Goal: Task Accomplishment & Management: Use online tool/utility

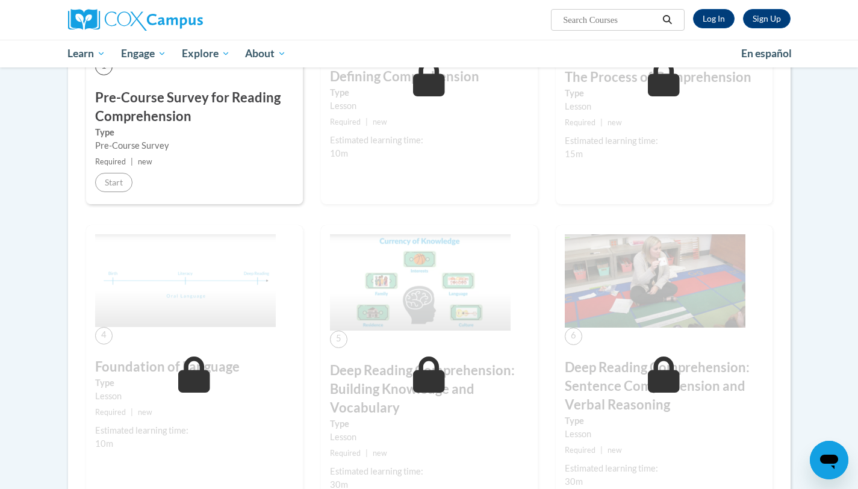
scroll to position [356, 0]
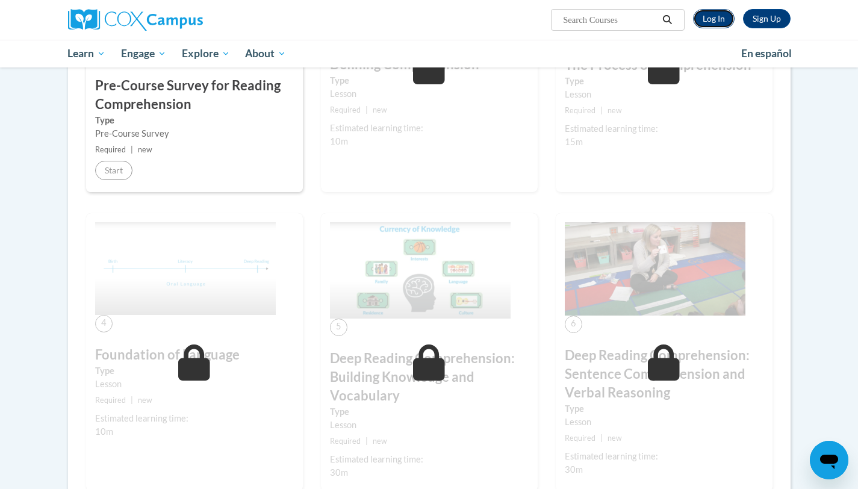
click at [717, 19] on link "Log In" at bounding box center [714, 18] width 42 height 19
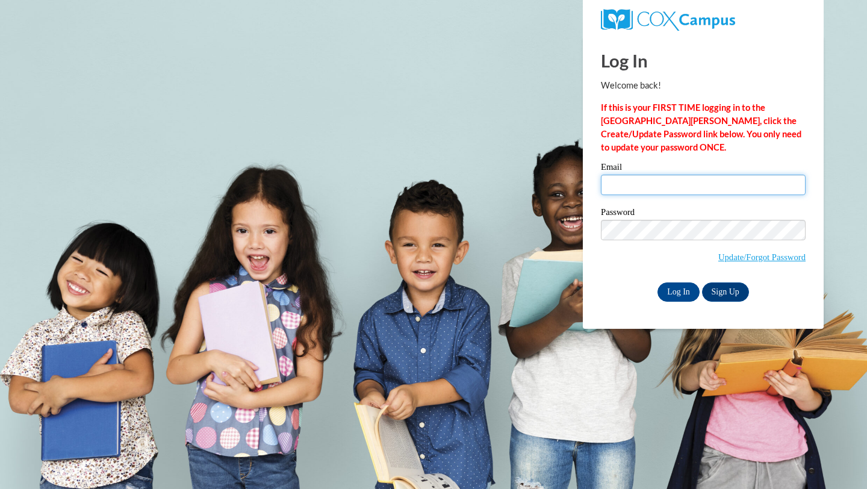
click at [659, 187] on input "Email" at bounding box center [703, 185] width 205 height 20
type input "aslee6635@ung.edu"
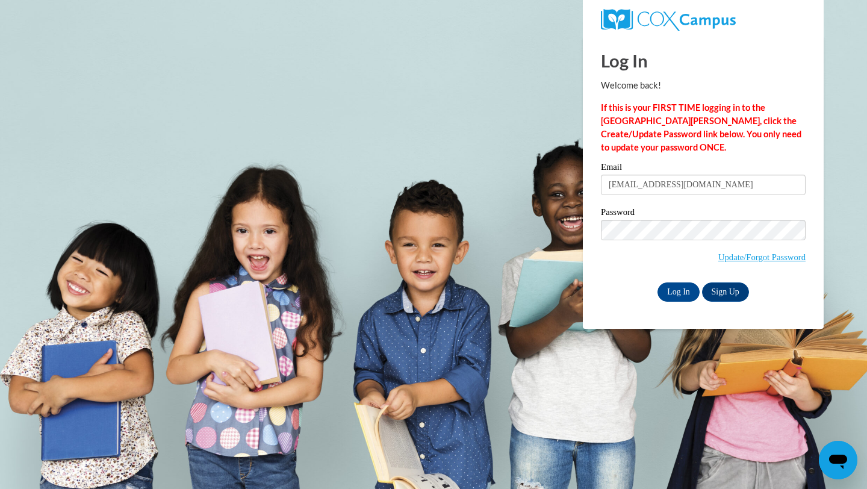
click at [650, 268] on span "Update/Forgot Password" at bounding box center [703, 245] width 205 height 50
click at [682, 288] on input "Log In" at bounding box center [679, 291] width 42 height 19
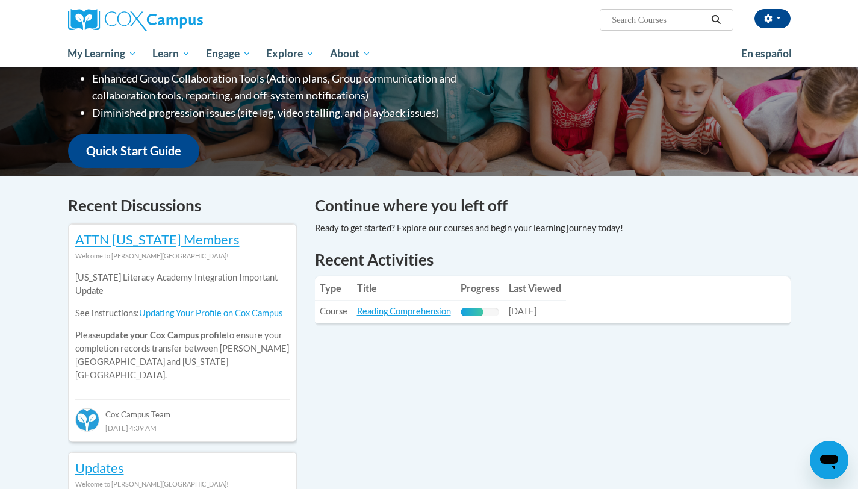
scroll to position [238, 0]
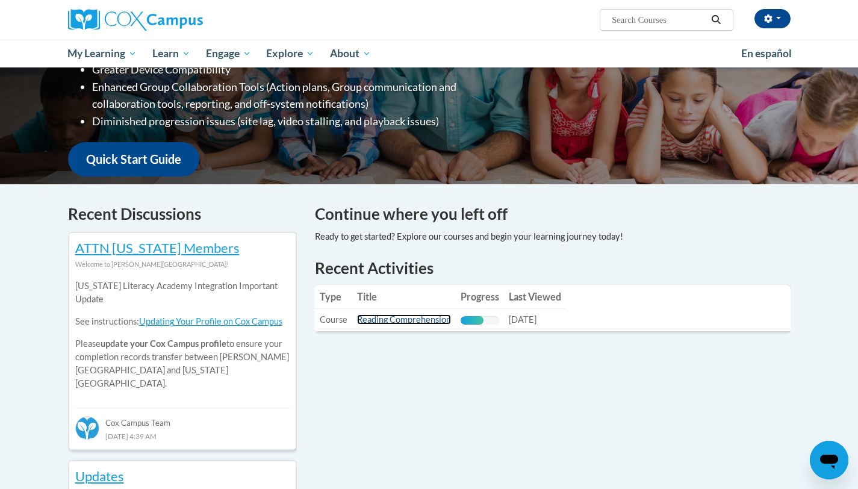
click at [391, 321] on link "Reading Comprehension" at bounding box center [404, 319] width 94 height 10
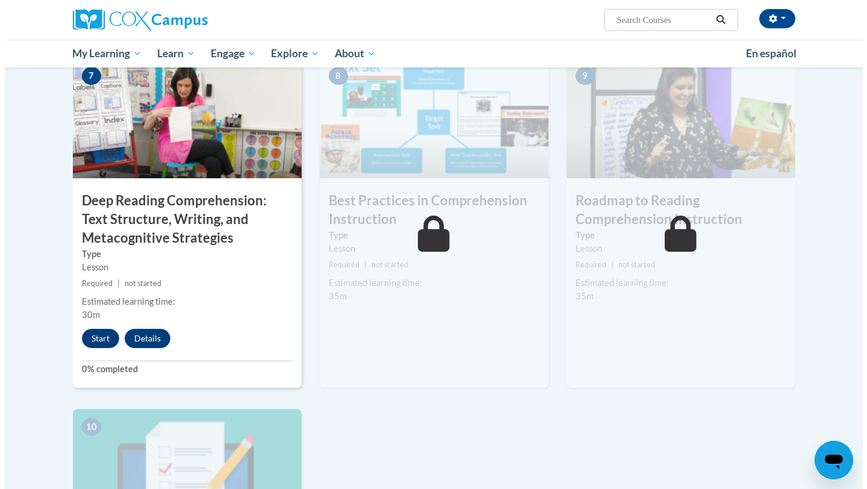
scroll to position [922, 0]
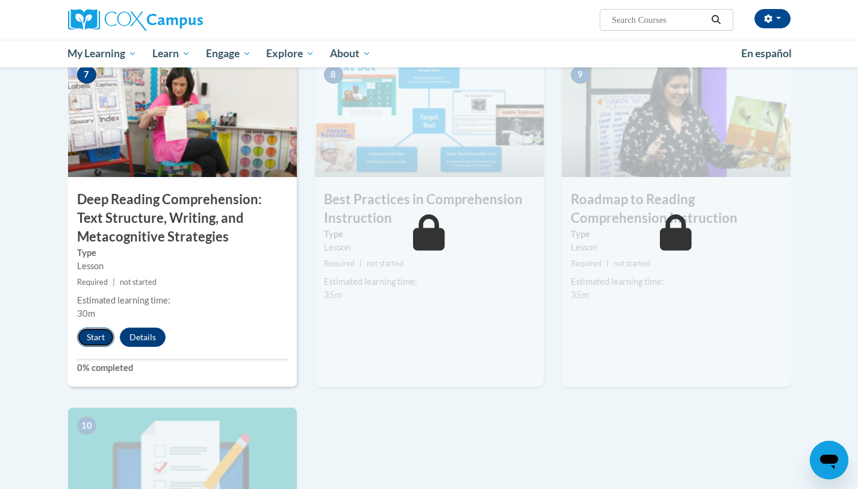
click at [102, 338] on button "Start" at bounding box center [95, 337] width 37 height 19
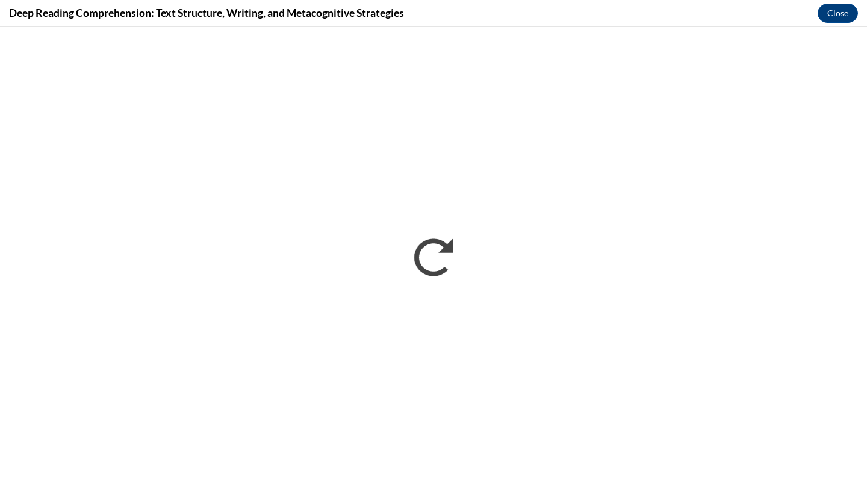
scroll to position [0, 0]
